Goal: Check status: Check status

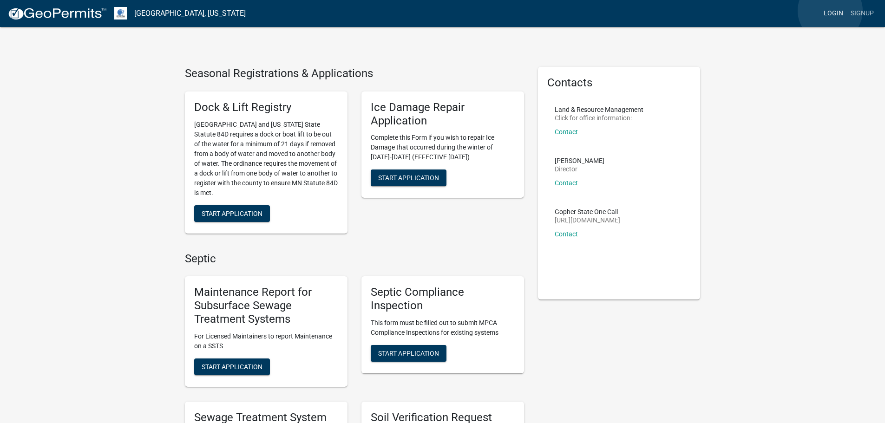
click at [830, 11] on link "Login" at bounding box center [833, 14] width 27 height 18
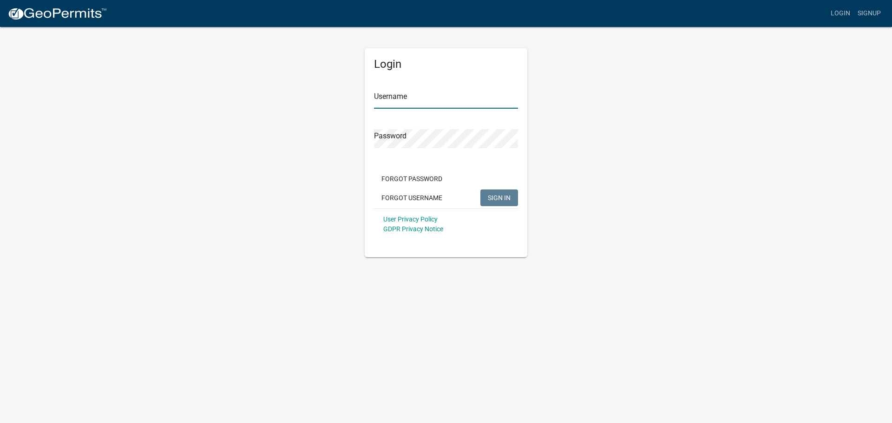
type input "JuMiller"
click at [495, 194] on span "SIGN IN" at bounding box center [499, 197] width 23 height 7
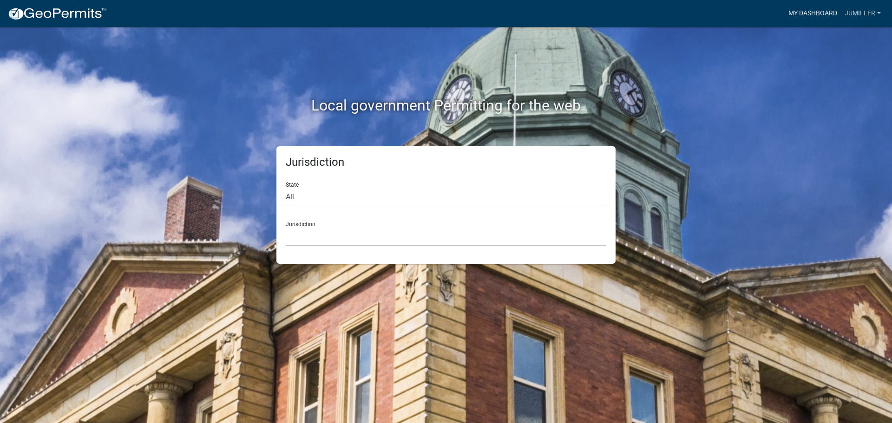
click at [807, 15] on link "My Dashboard" at bounding box center [813, 14] width 56 height 18
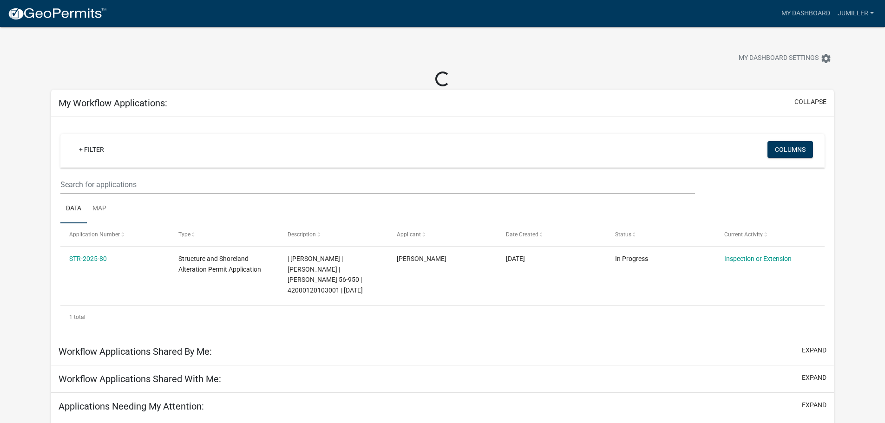
scroll to position [46, 0]
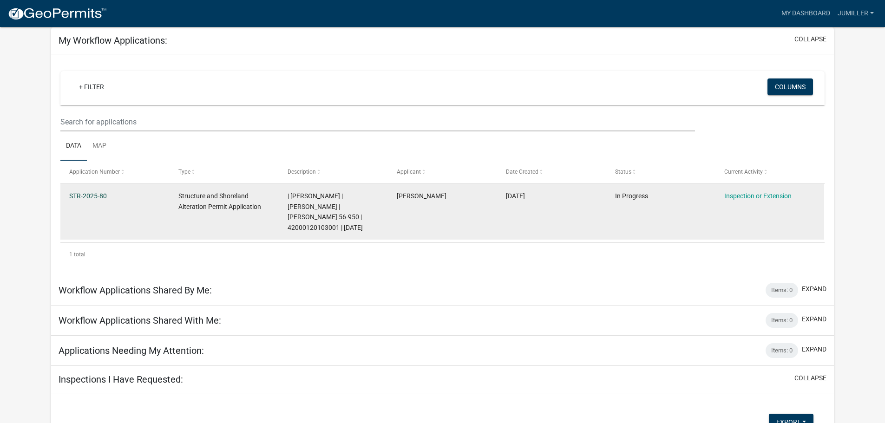
click at [88, 195] on link "STR-2025-80" at bounding box center [88, 195] width 38 height 7
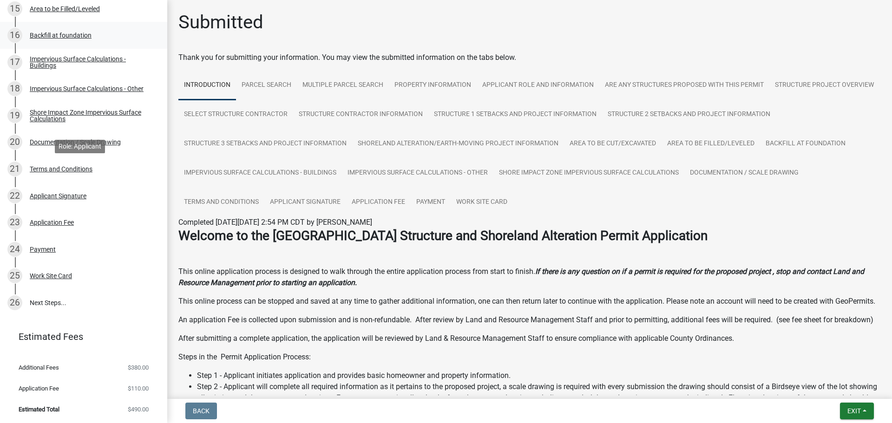
scroll to position [554, 0]
click at [87, 142] on div "Documentation / Scale Drawing" at bounding box center [75, 141] width 91 height 7
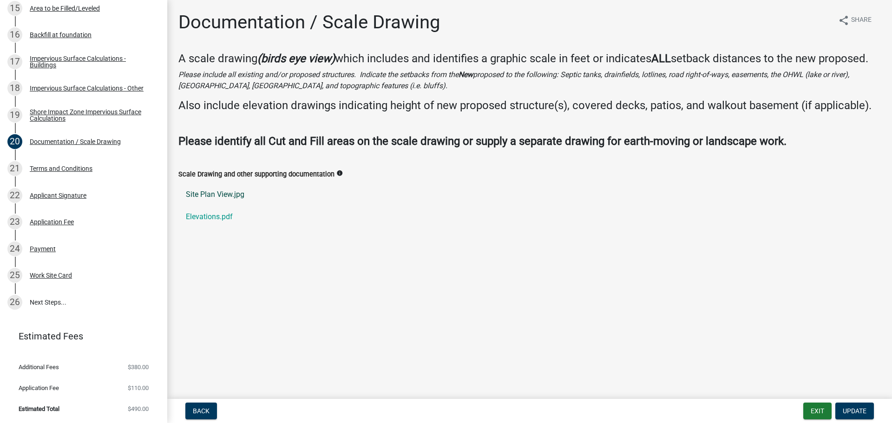
click at [223, 193] on link "Site Plan View.jpg" at bounding box center [529, 195] width 703 height 22
click at [212, 217] on link "Elevations.pdf" at bounding box center [529, 217] width 703 height 22
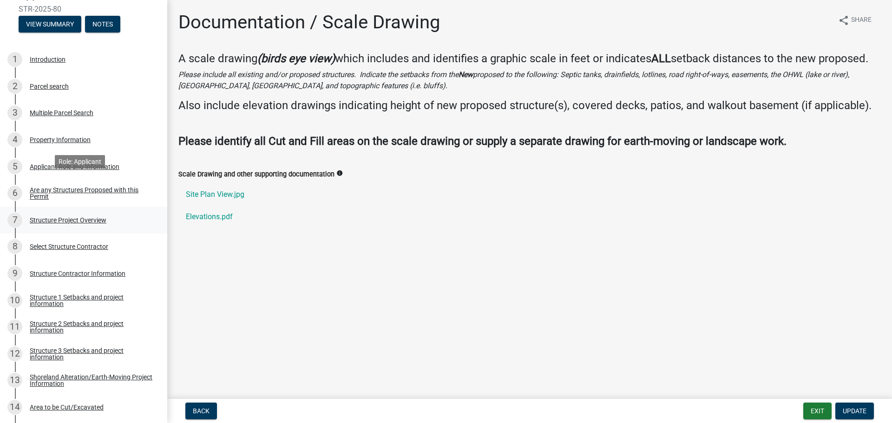
scroll to position [0, 0]
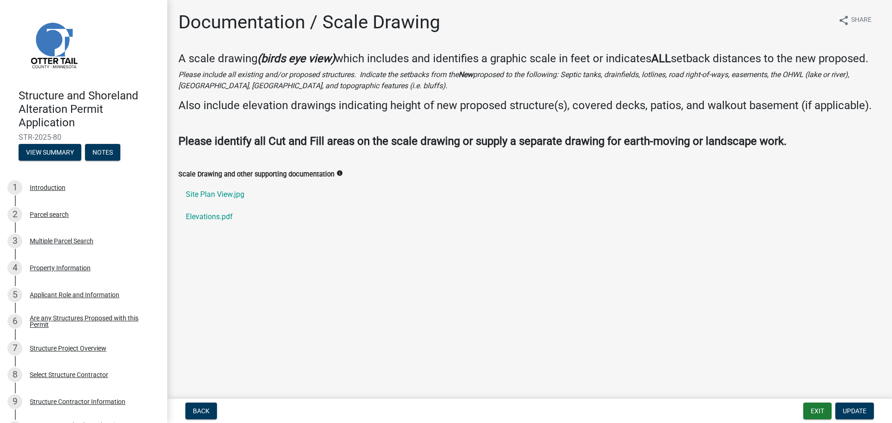
click at [54, 47] on img at bounding box center [54, 45] width 70 height 70
click at [47, 147] on button "View Summary" at bounding box center [50, 152] width 63 height 17
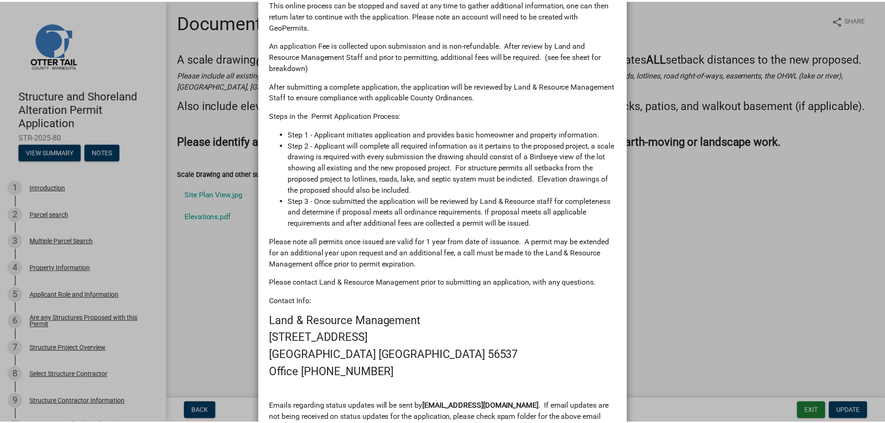
scroll to position [637, 0]
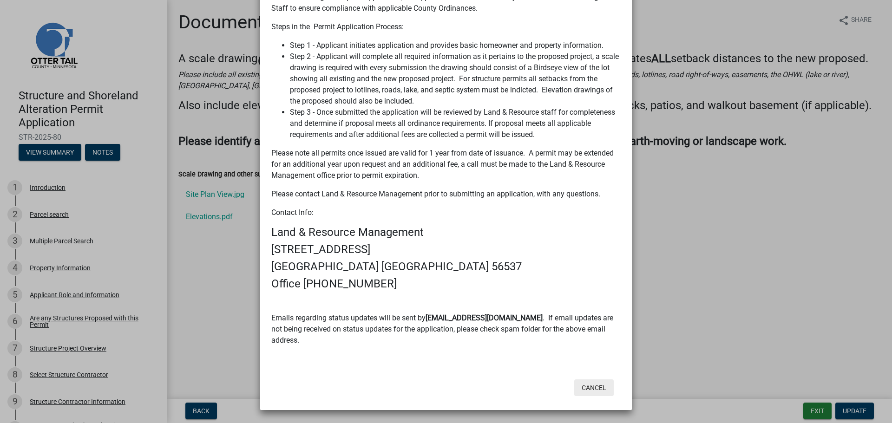
click at [584, 387] on button "Cancel" at bounding box center [593, 388] width 39 height 17
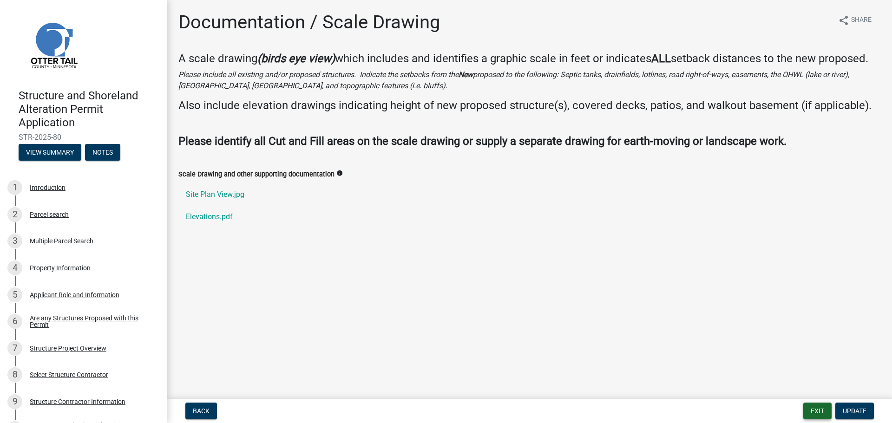
click at [815, 409] on button "Exit" at bounding box center [817, 411] width 28 height 17
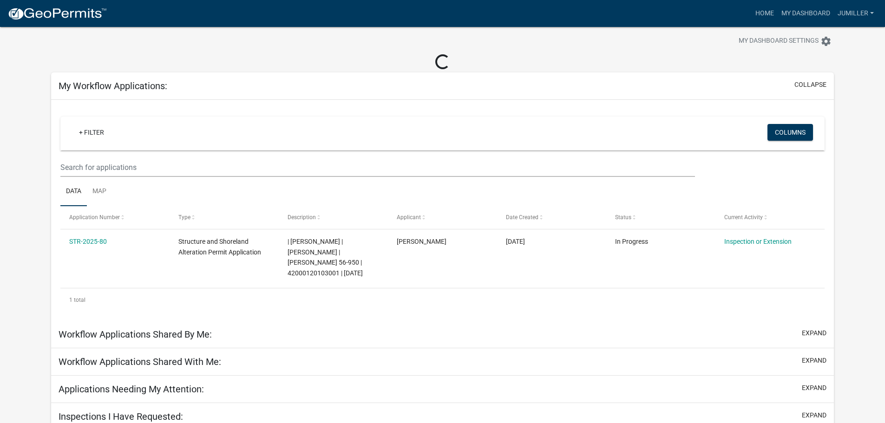
scroll to position [27, 0]
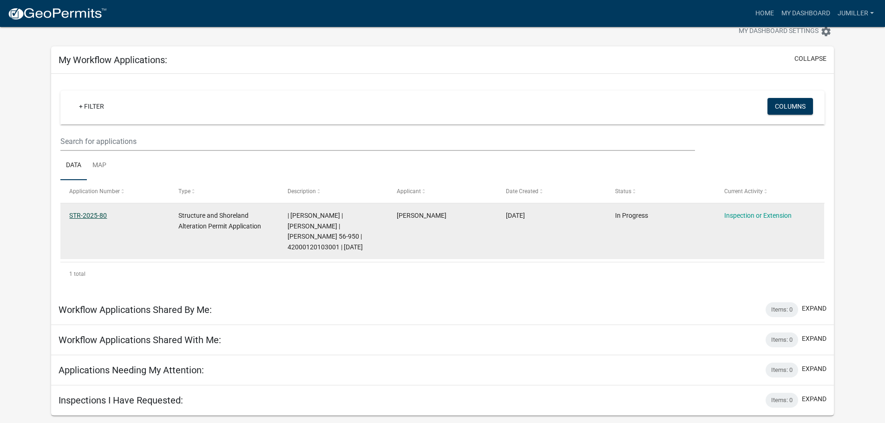
click at [89, 215] on link "STR-2025-80" at bounding box center [88, 215] width 38 height 7
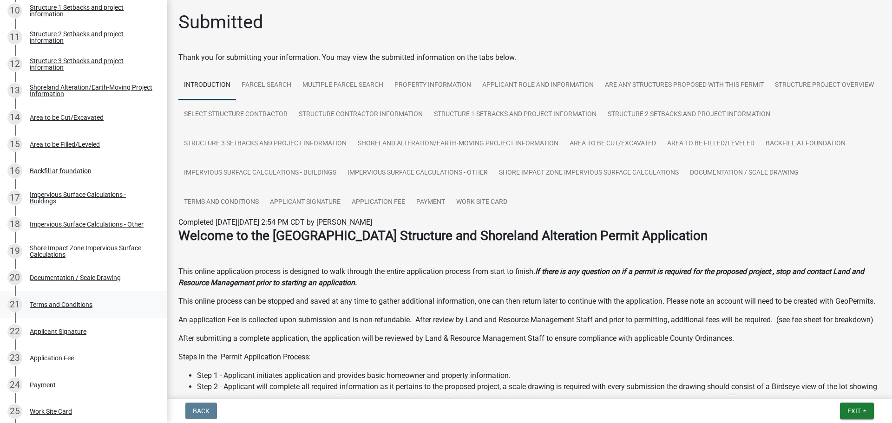
scroll to position [554, 0]
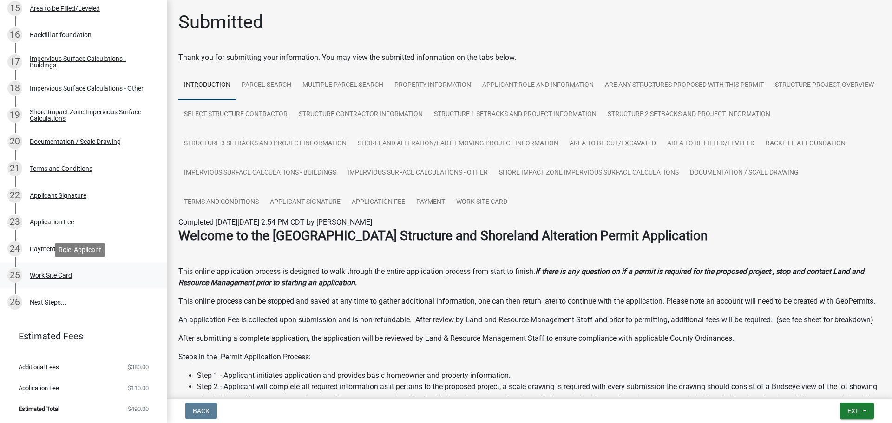
click at [52, 273] on div "Work Site Card" at bounding box center [51, 275] width 42 height 7
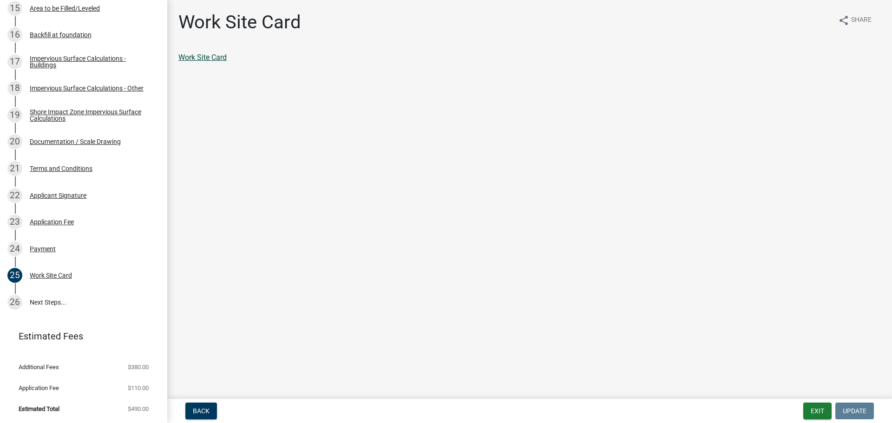
click at [206, 58] on link "Work Site Card" at bounding box center [202, 57] width 48 height 9
